Goal: Find specific page/section: Find specific page/section

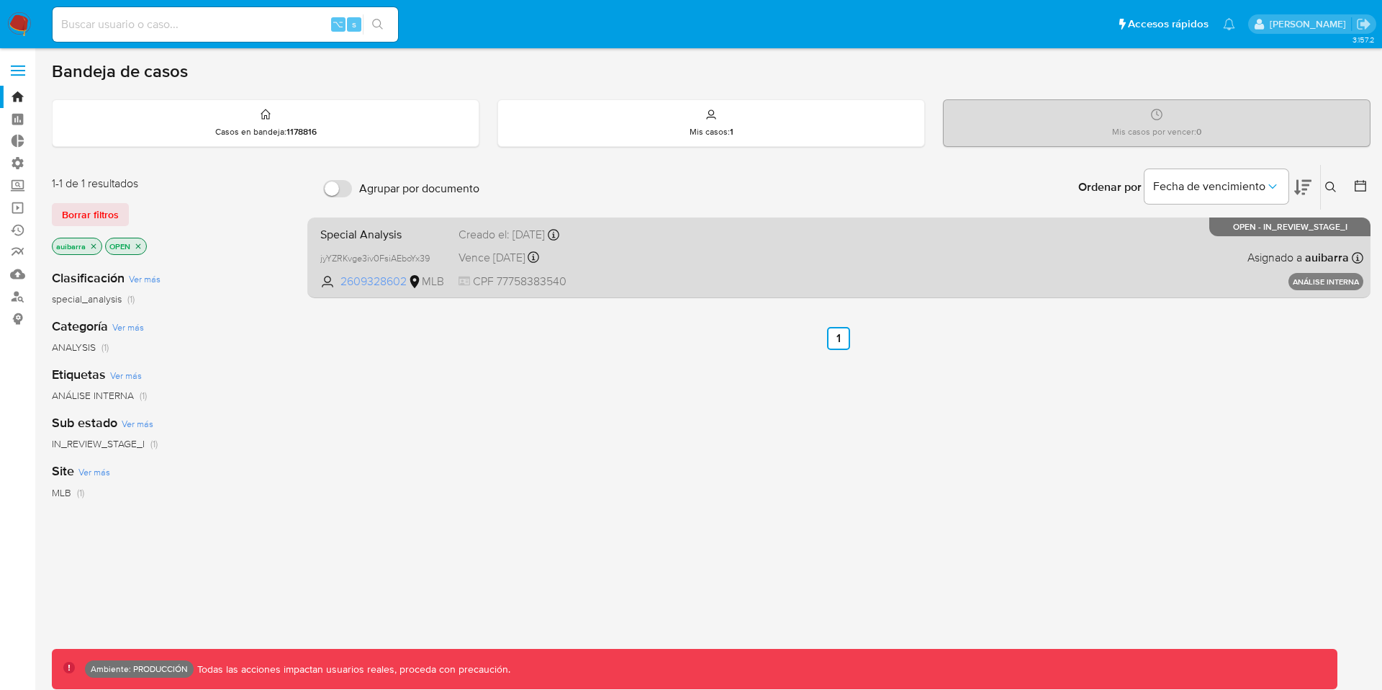
click at [371, 281] on span "2609328602" at bounding box center [372, 282] width 65 height 16
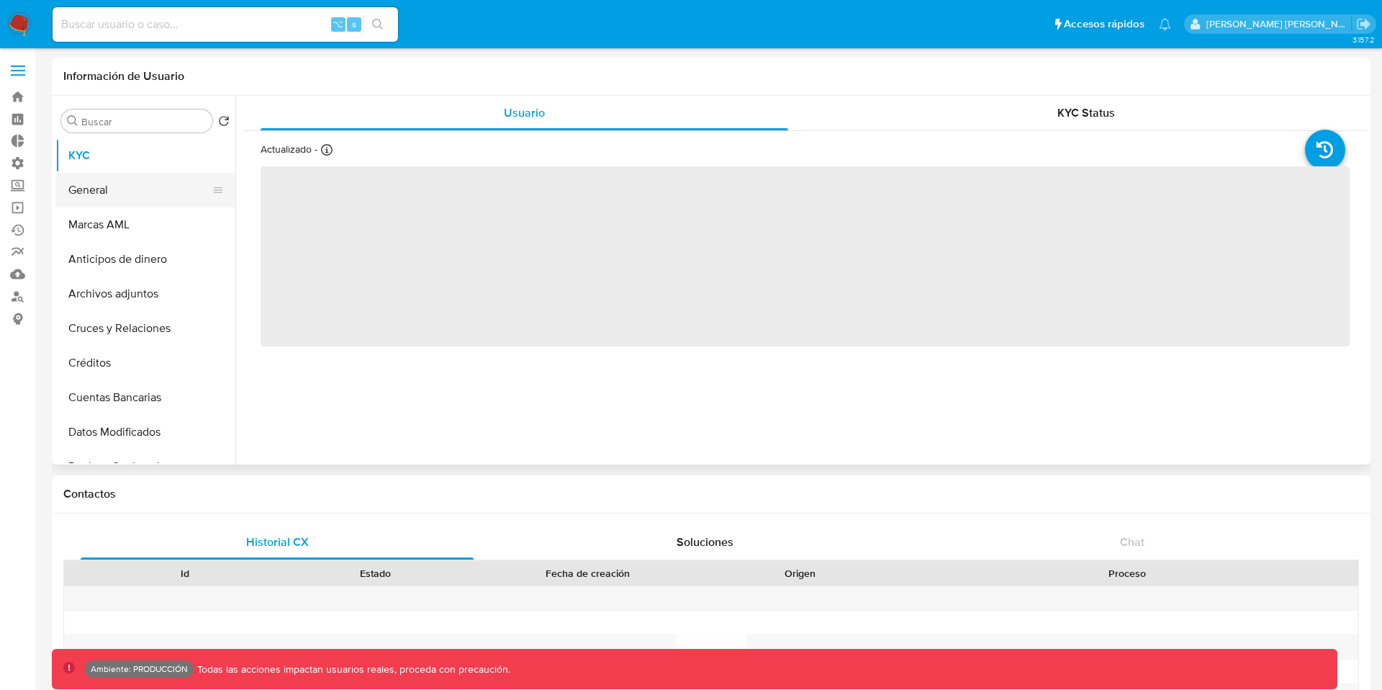
click at [139, 202] on button "General" at bounding box center [139, 190] width 168 height 35
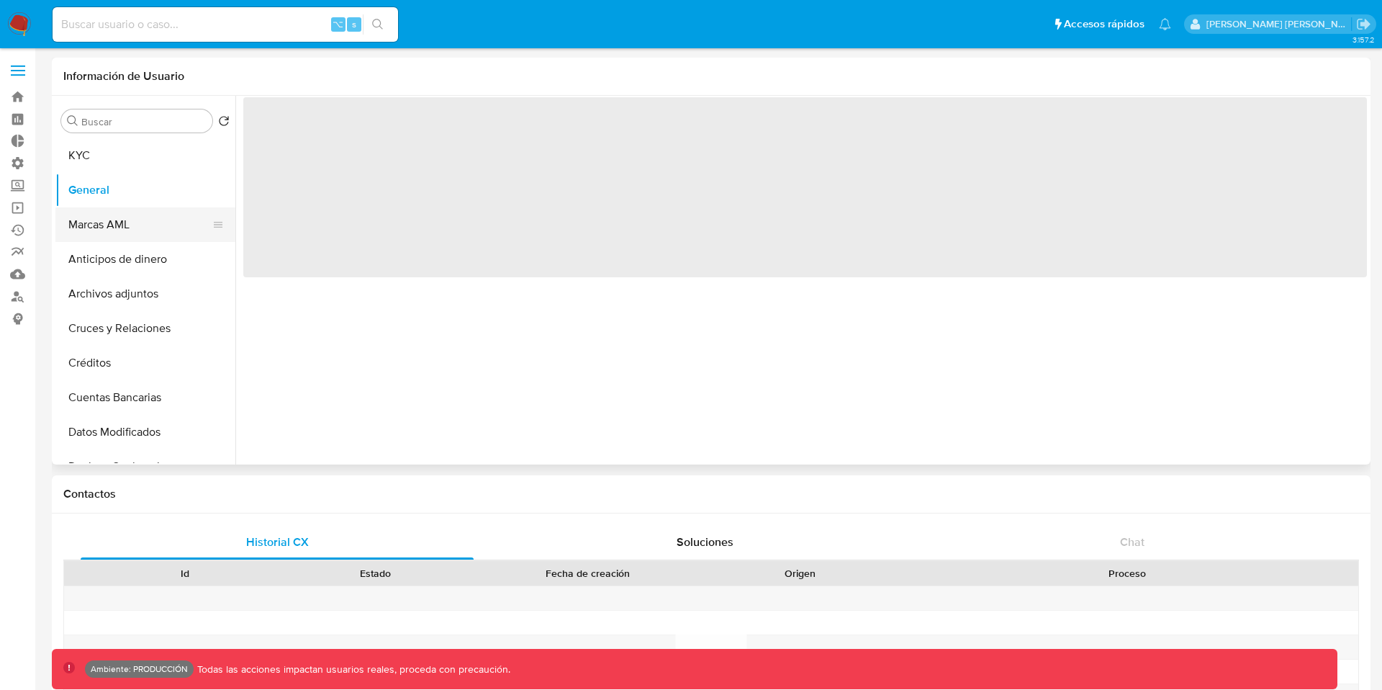
select select "10"
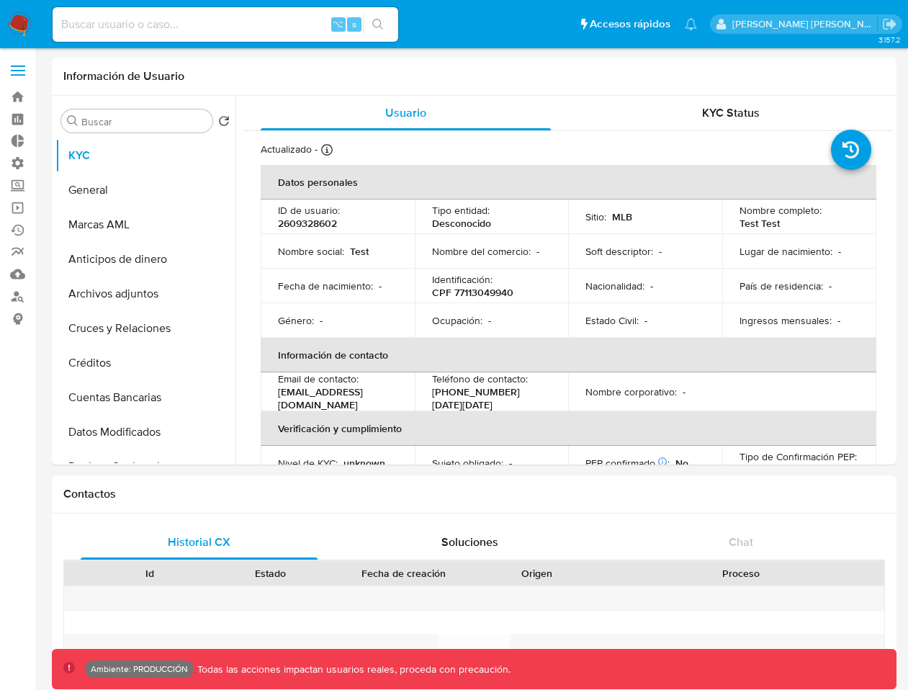
select select "10"
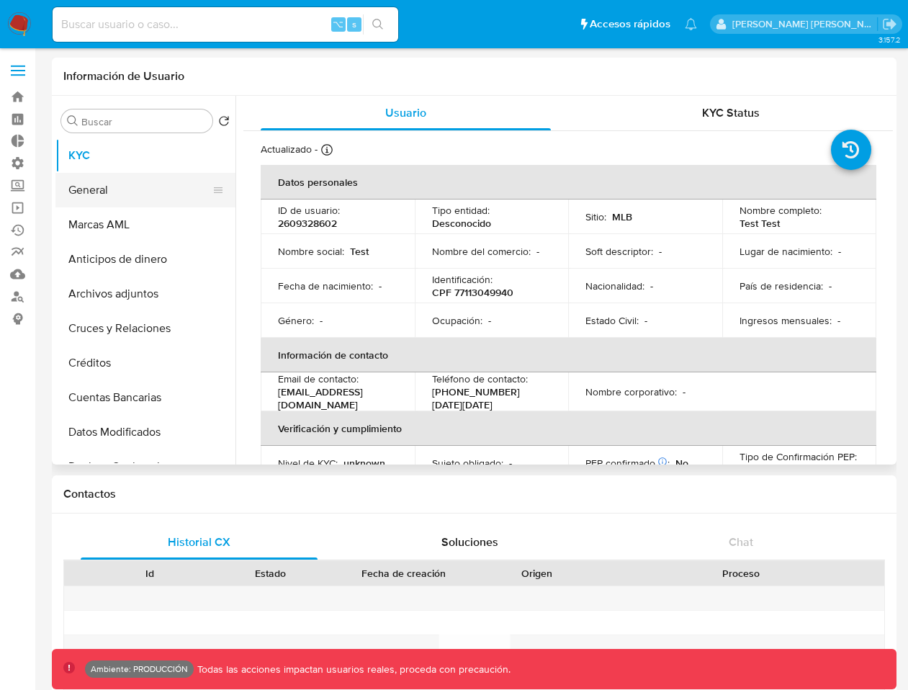
click at [118, 197] on button "General" at bounding box center [139, 190] width 168 height 35
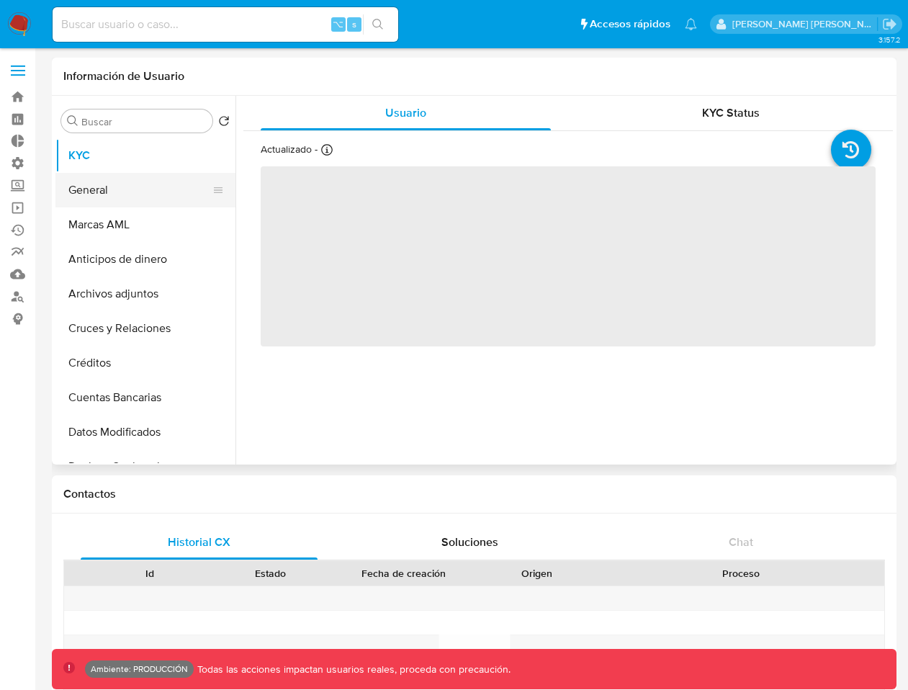
click at [155, 192] on button "General" at bounding box center [139, 190] width 168 height 35
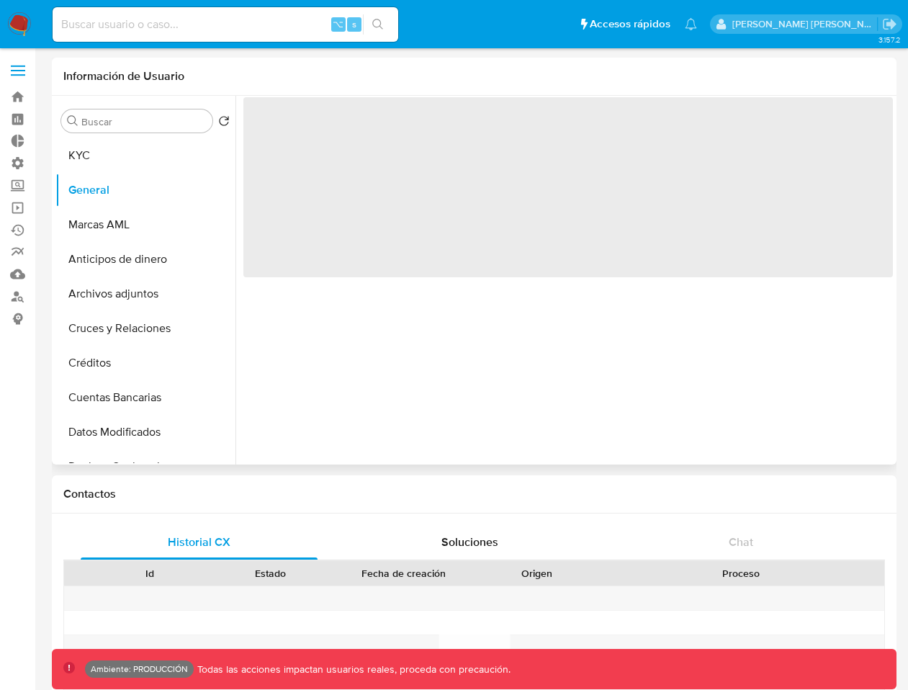
select select "10"
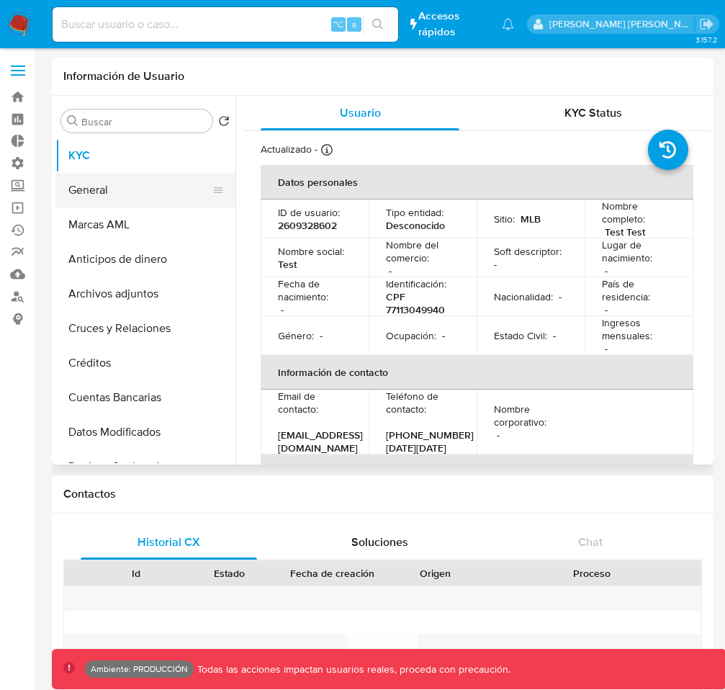
select select "10"
click at [94, 186] on button "General" at bounding box center [139, 190] width 168 height 35
drag, startPoint x: 215, startPoint y: 191, endPoint x: 215, endPoint y: 165, distance: 25.9
click at [215, 165] on ul "KYC General Marcas AML Anticipos de dinero Archivos adjuntos Cruces y Relacione…" at bounding box center [145, 300] width 180 height 325
select select "10"
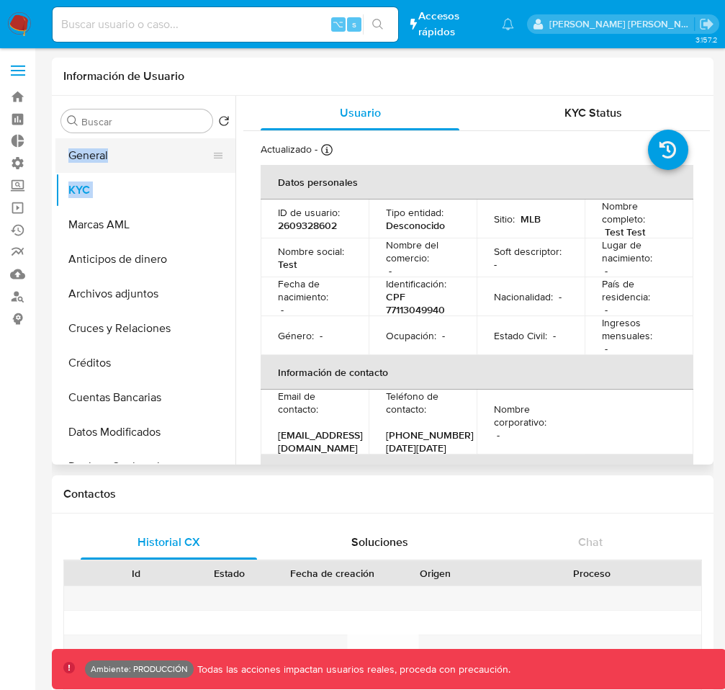
click at [163, 159] on button "General" at bounding box center [139, 155] width 168 height 35
